Goal: Information Seeking & Learning: Check status

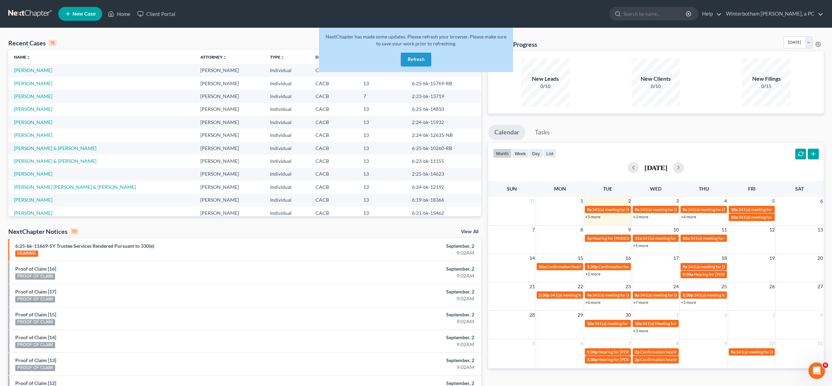
click at [413, 62] on button "Refresh" at bounding box center [416, 60] width 31 height 14
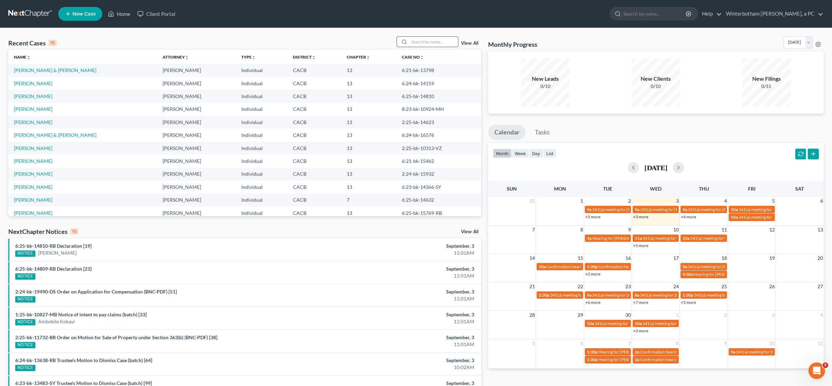
click at [428, 45] on input "search" at bounding box center [434, 42] width 49 height 10
type input "test"
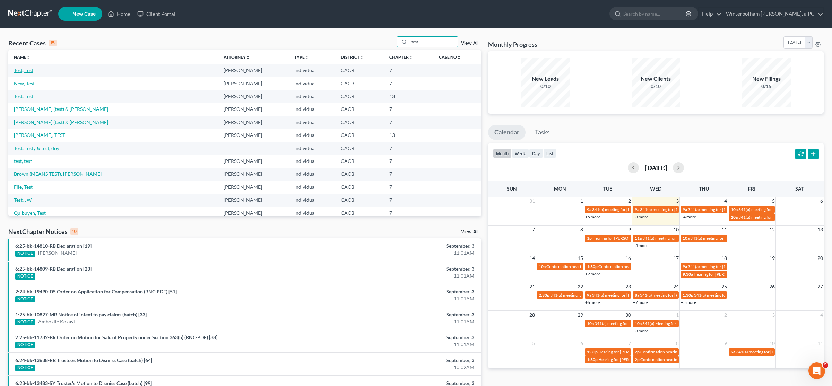
click at [29, 71] on link "Test, Test" at bounding box center [23, 70] width 19 height 6
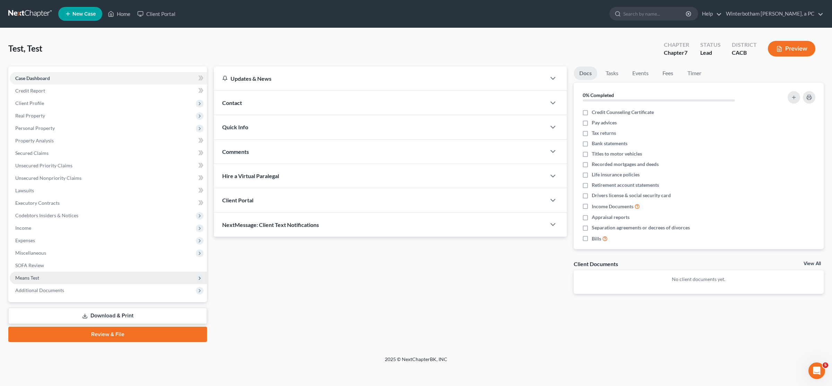
click at [64, 273] on span "Means Test" at bounding box center [108, 278] width 197 height 12
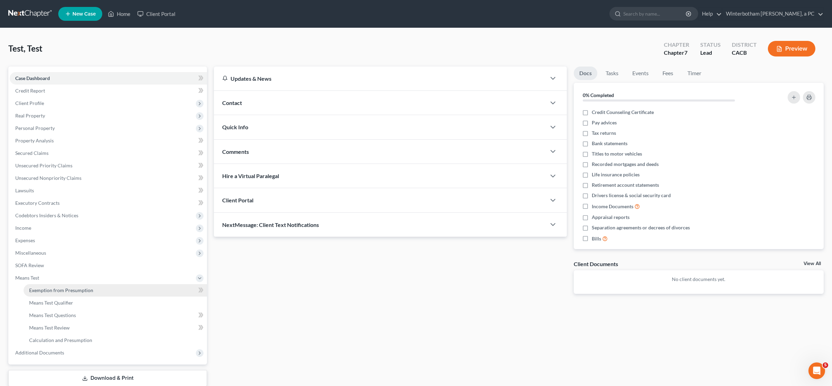
click at [67, 289] on span "Exemption from Presumption" at bounding box center [61, 290] width 64 height 6
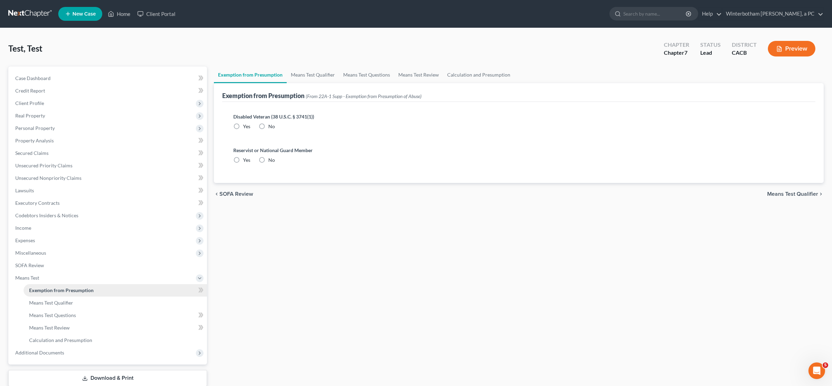
radio input "true"
click at [69, 300] on span "Means Test Qualifier" at bounding box center [51, 303] width 44 height 6
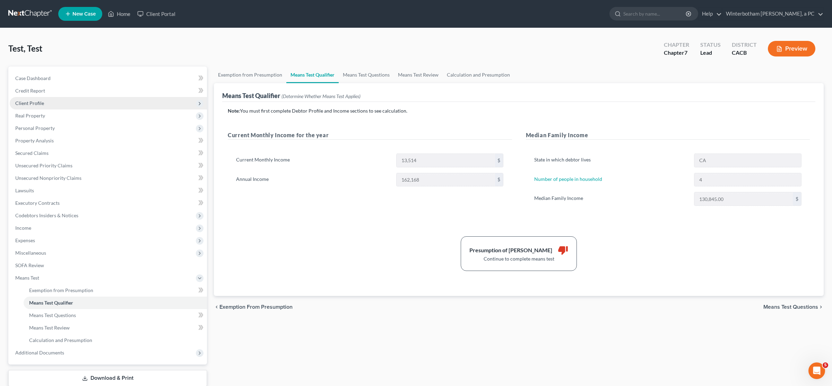
click at [17, 101] on span "Client Profile" at bounding box center [29, 103] width 29 height 6
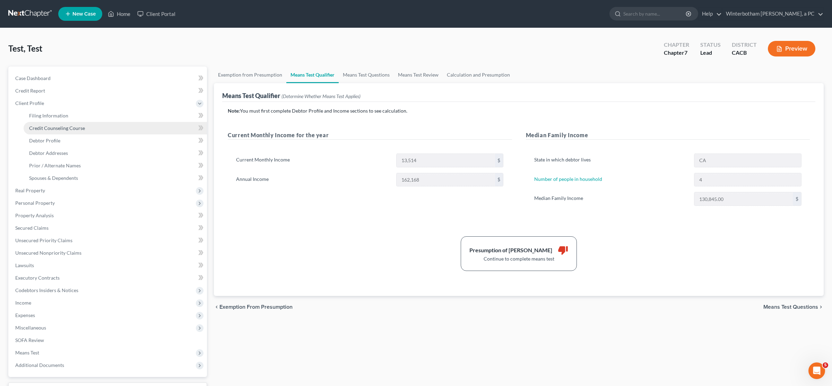
click at [62, 129] on span "Credit Counseling Course" at bounding box center [57, 128] width 56 height 6
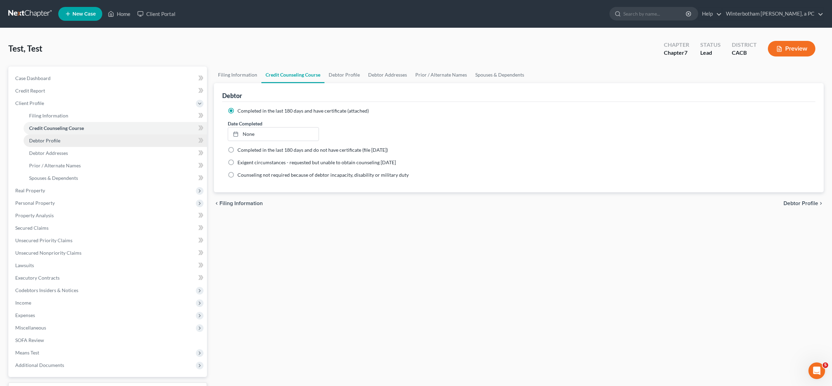
click at [63, 139] on link "Debtor Profile" at bounding box center [115, 141] width 183 height 12
select select "1"
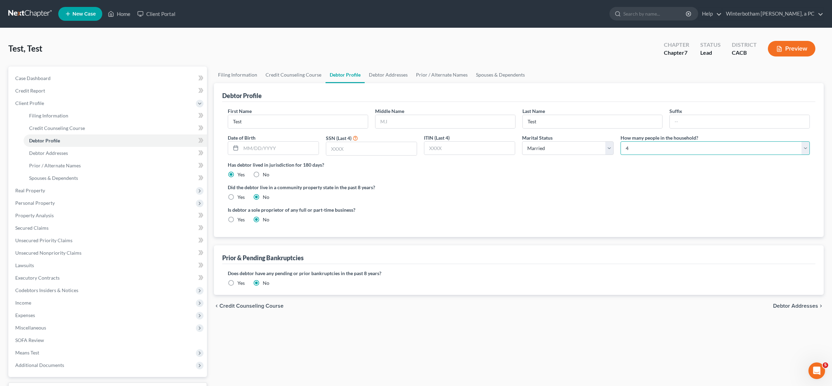
click at [621, 141] on select "Select 1 2 3 4 5 6 7 8 9 10 11 12 13 14 15 16 17 18 19 20" at bounding box center [715, 148] width 189 height 14
select select "2"
click option "3" at bounding box center [0, 0] width 0 height 0
click at [37, 354] on span "Means Test" at bounding box center [27, 353] width 24 height 6
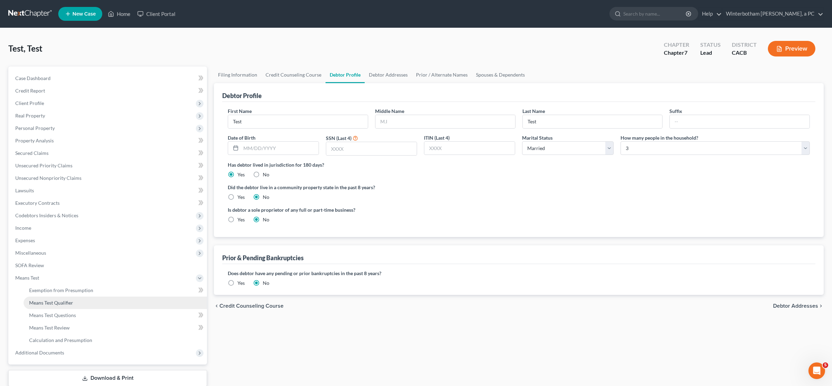
click at [48, 303] on span "Means Test Qualifier" at bounding box center [51, 303] width 44 height 6
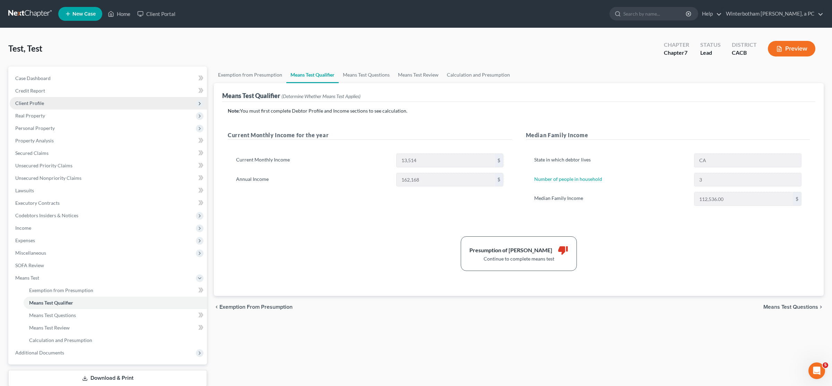
click at [43, 103] on span "Client Profile" at bounding box center [29, 103] width 29 height 6
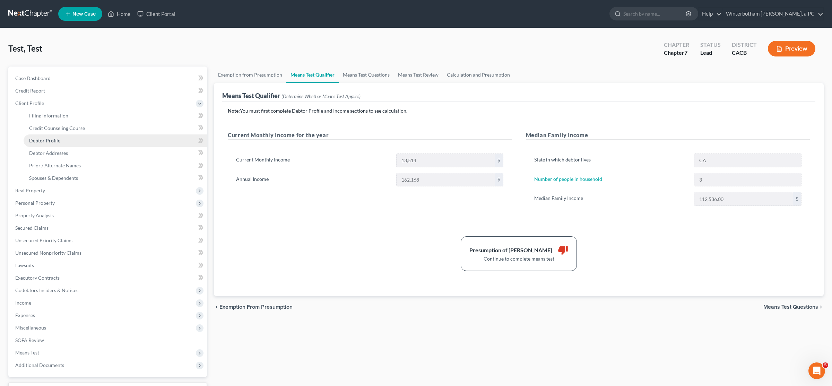
click at [47, 140] on span "Debtor Profile" at bounding box center [44, 141] width 31 height 6
select select "1"
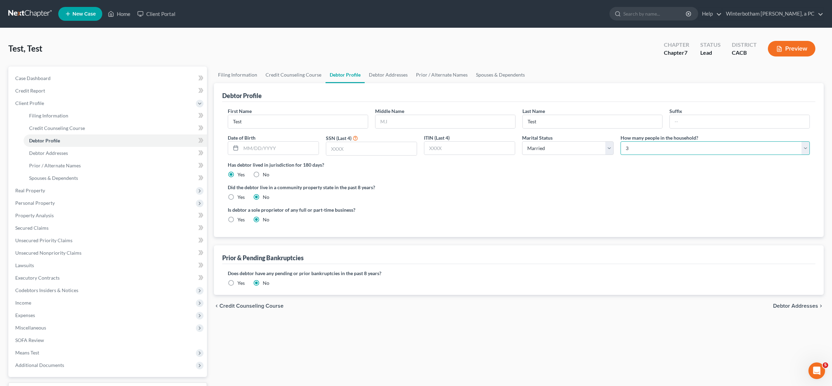
click at [621, 141] on select "Select 1 2 3 4 5 6 7 8 9 10 11 12 13 14 15 16 17 18 19 20" at bounding box center [715, 148] width 189 height 14
select select "1"
click option "2" at bounding box center [0, 0] width 0 height 0
click at [36, 353] on span "Means Test" at bounding box center [27, 353] width 24 height 6
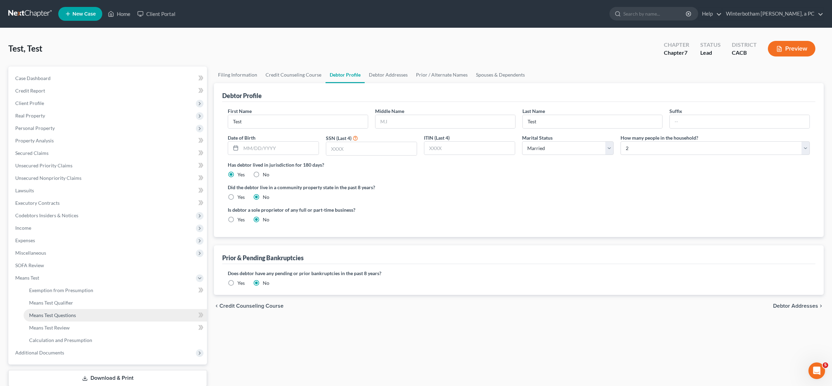
click at [64, 314] on span "Means Test Questions" at bounding box center [52, 315] width 47 height 6
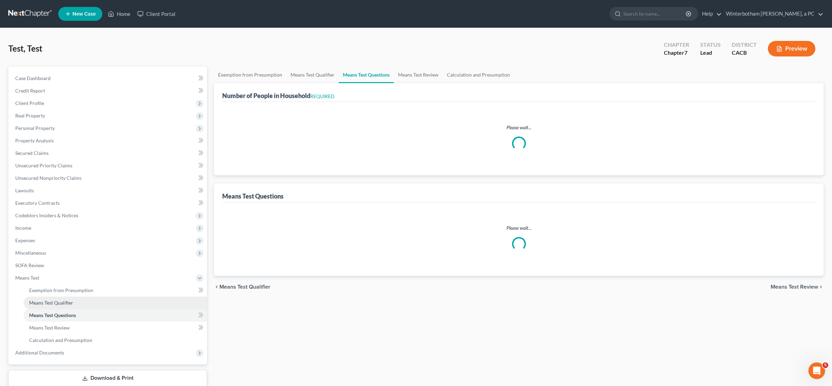
click at [63, 304] on span "Means Test Qualifier" at bounding box center [51, 303] width 44 height 6
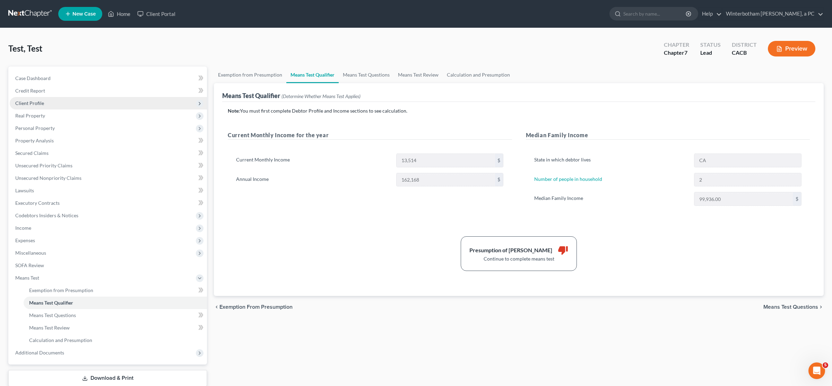
click at [49, 101] on span "Client Profile" at bounding box center [108, 103] width 197 height 12
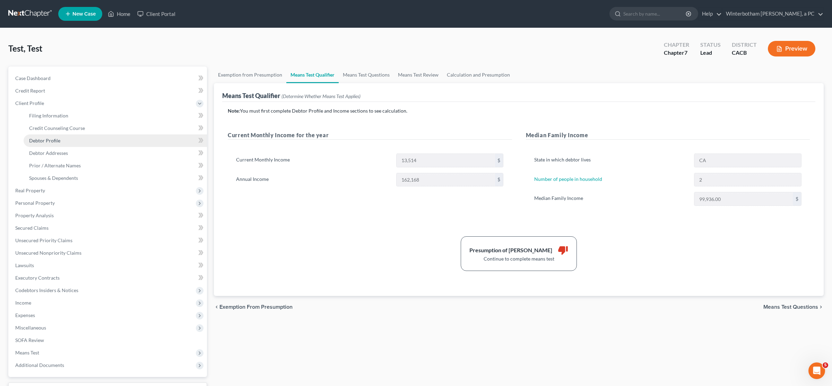
click at [73, 140] on link "Debtor Profile" at bounding box center [115, 141] width 183 height 12
select select "1"
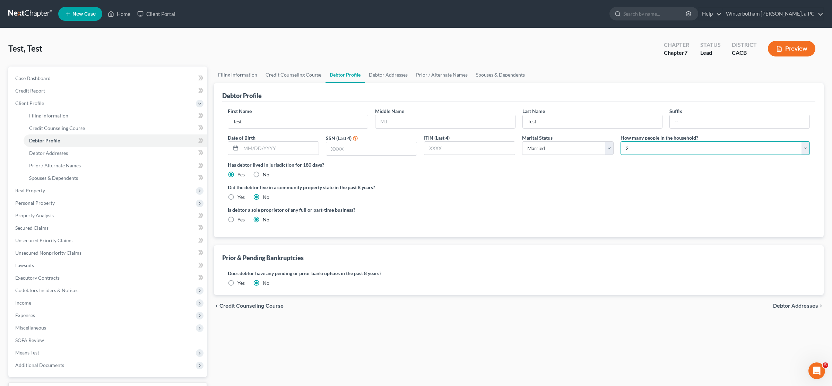
click at [621, 141] on select "Select 1 2 3 4 5 6 7 8 9 10 11 12 13 14 15 16 17 18 19 20" at bounding box center [715, 148] width 189 height 14
select select "0"
click option "1" at bounding box center [0, 0] width 0 height 0
click at [38, 349] on span "Means Test" at bounding box center [108, 353] width 197 height 12
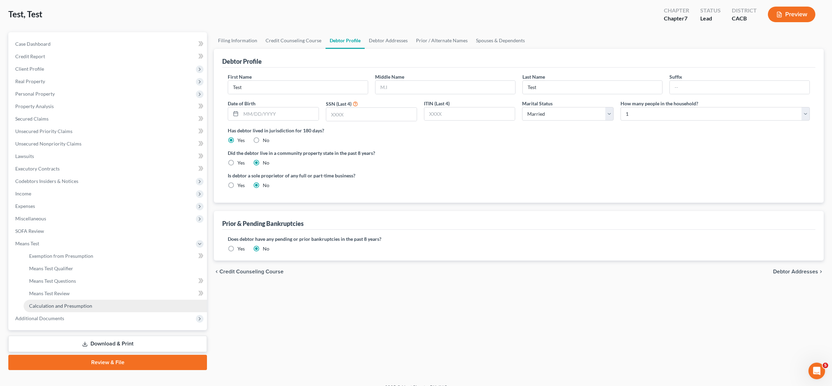
scroll to position [36, 0]
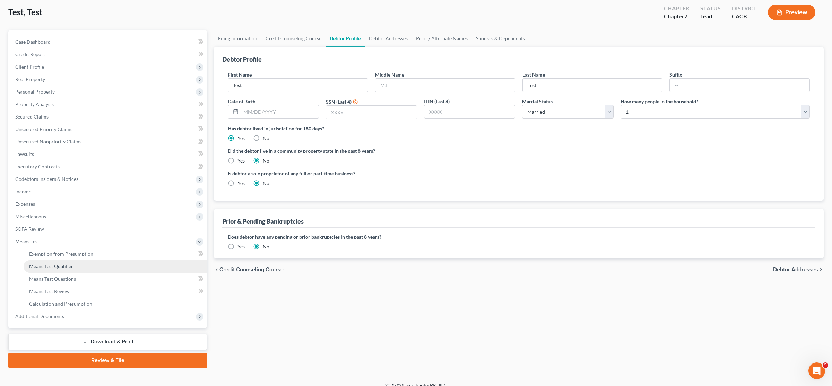
click at [70, 269] on span "Means Test Qualifier" at bounding box center [51, 267] width 44 height 6
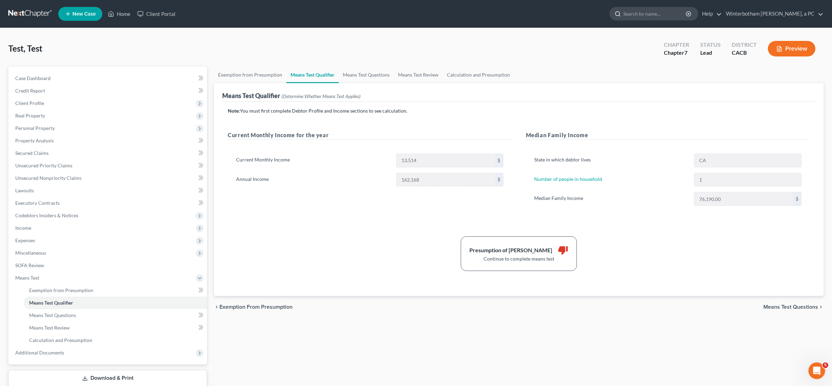
click at [655, 8] on input "search" at bounding box center [655, 13] width 63 height 13
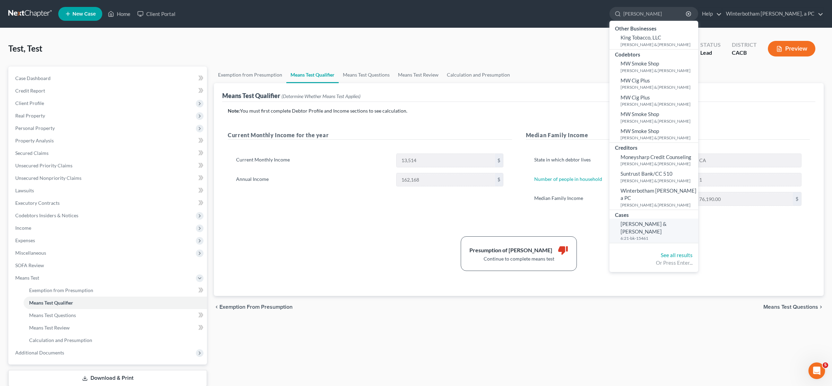
type input "[PERSON_NAME]"
click at [655, 229] on link "[PERSON_NAME] & [PERSON_NAME] 6:21-bk-15461" at bounding box center [654, 231] width 89 height 24
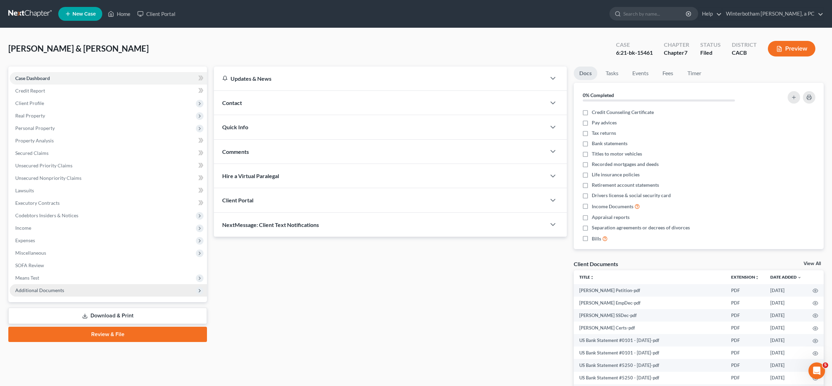
click at [64, 291] on span "Additional Documents" at bounding box center [108, 290] width 197 height 12
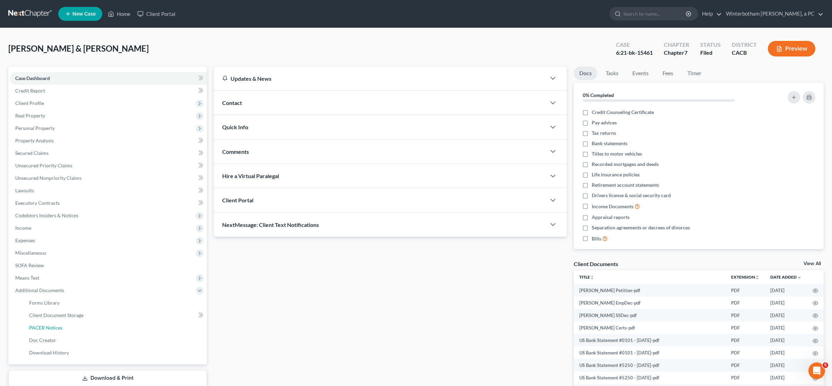
drag, startPoint x: 65, startPoint y: 329, endPoint x: 343, endPoint y: 314, distance: 278.5
click at [66, 329] on link "PACER Notices" at bounding box center [115, 328] width 183 height 12
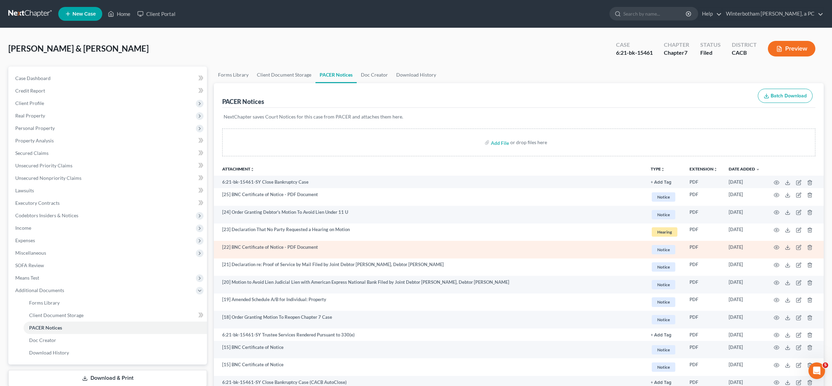
scroll to position [36, 0]
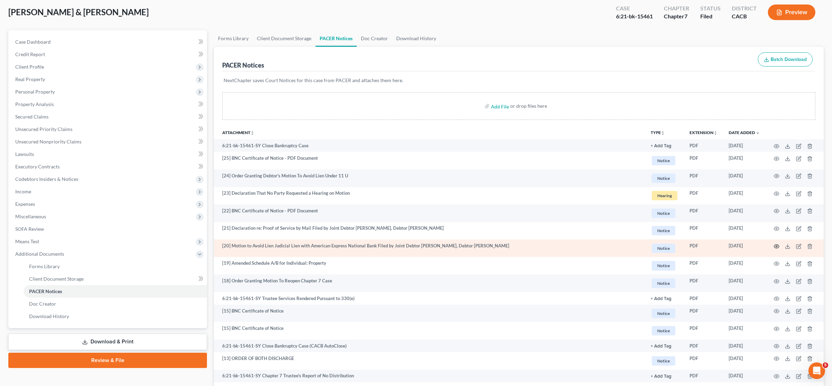
click at [779, 247] on icon "button" at bounding box center [777, 247] width 6 height 6
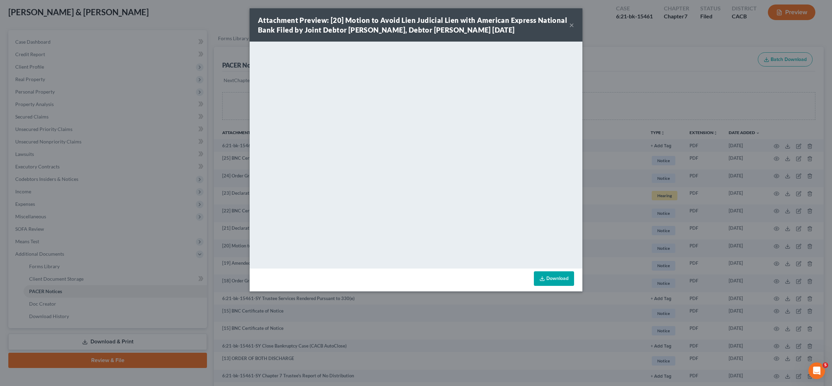
click at [58, 26] on div "Attachment Preview: [20] Motion to Avoid Lien Judicial Lien with American Expre…" at bounding box center [416, 193] width 832 height 386
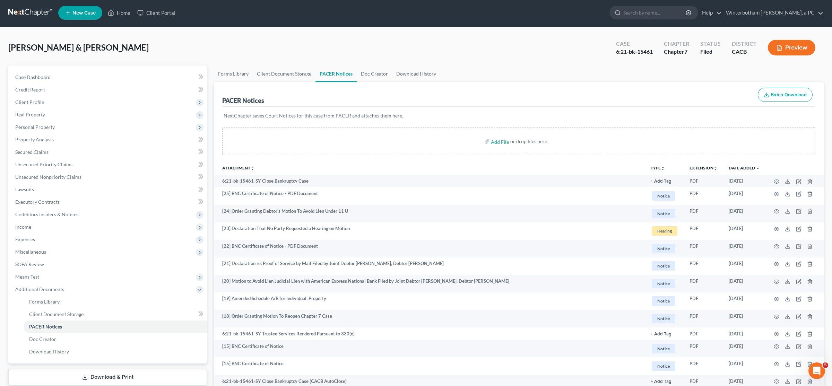
scroll to position [0, 0]
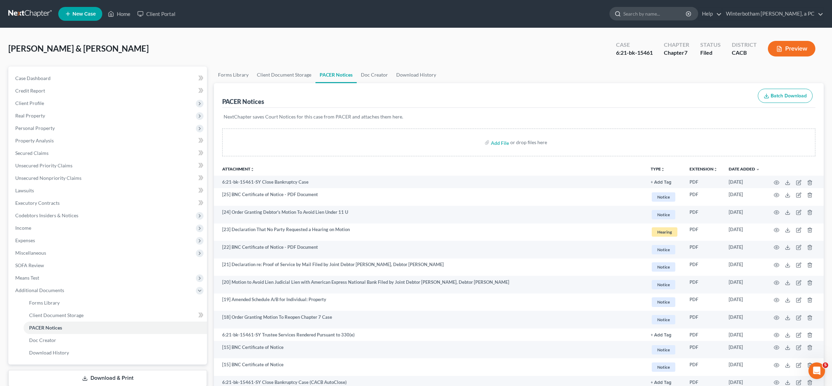
click at [657, 12] on input "search" at bounding box center [655, 13] width 63 height 13
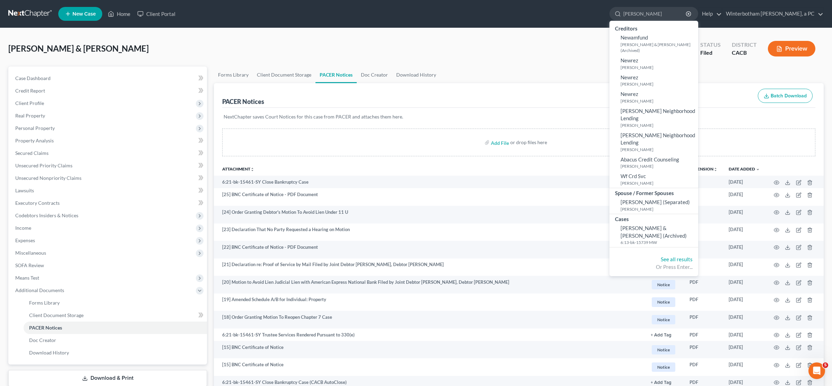
type input "[PERSON_NAME]"
click at [640, 225] on span "[PERSON_NAME] & [PERSON_NAME] (Archived)" at bounding box center [654, 232] width 66 height 14
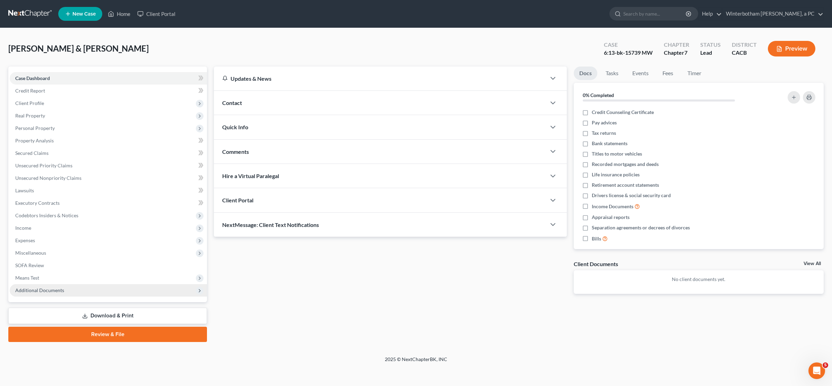
click at [67, 293] on span "Additional Documents" at bounding box center [108, 290] width 197 height 12
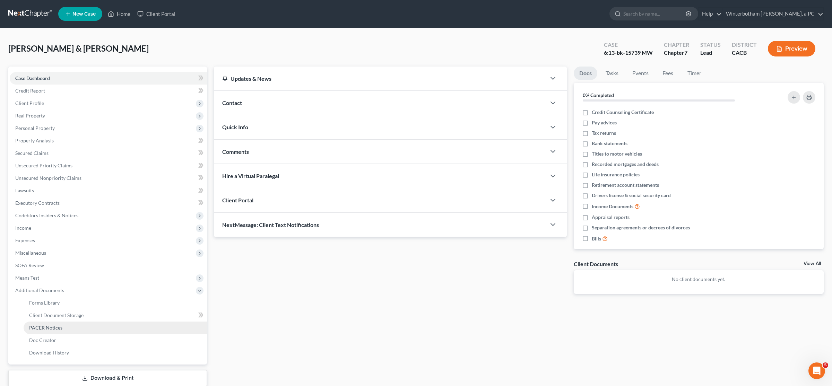
click at [65, 330] on link "PACER Notices" at bounding box center [115, 328] width 183 height 12
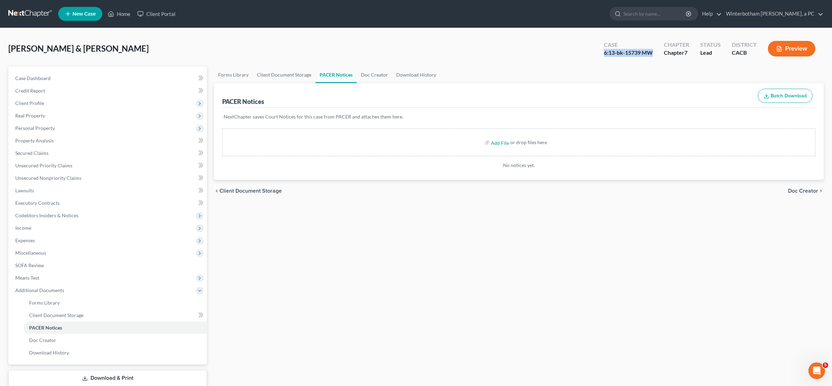
drag, startPoint x: 655, startPoint y: 52, endPoint x: 605, endPoint y: 54, distance: 50.3
click at [605, 54] on div "Case 6:13-bk-15739 MW" at bounding box center [629, 49] width 60 height 20
copy div "6:13-bk-15739 MW"
